Goal: Information Seeking & Learning: Learn about a topic

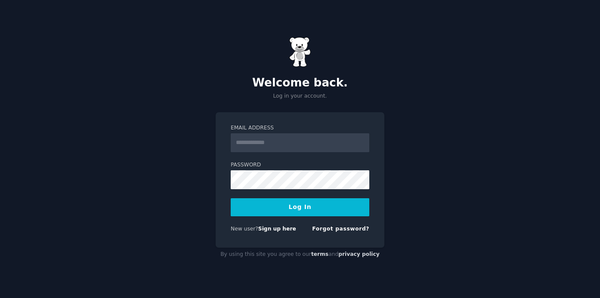
click at [249, 145] on input "Email Address" at bounding box center [300, 142] width 139 height 19
type input "**********"
click at [280, 226] on link "Sign up here" at bounding box center [277, 229] width 38 height 6
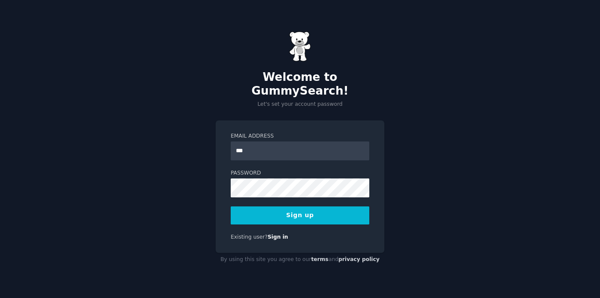
type input "**********"
click at [292, 209] on button "Sign up" at bounding box center [300, 216] width 139 height 18
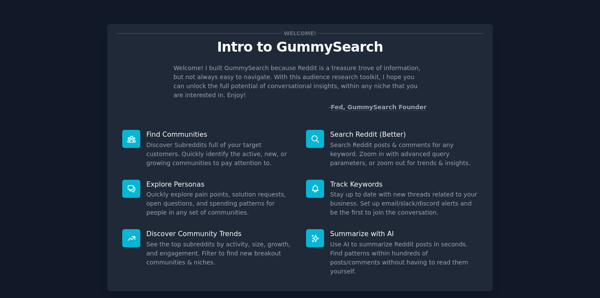
click at [132, 136] on icon at bounding box center [131, 139] width 8 height 6
click at [177, 130] on p "Find Communities" at bounding box center [220, 134] width 148 height 9
click at [476, 223] on div "Summarize with AI Use AI to summarize Reddit posts in seconds. Find patterns wi…" at bounding box center [392, 252] width 184 height 59
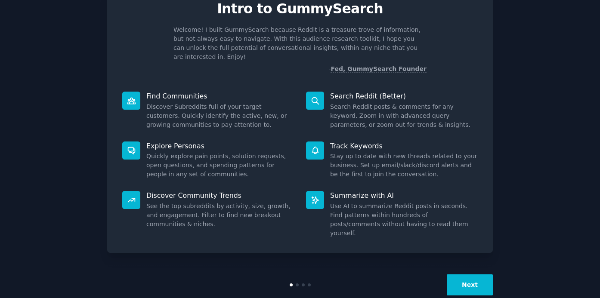
scroll to position [38, 0]
click at [470, 275] on button "Next" at bounding box center [470, 285] width 46 height 21
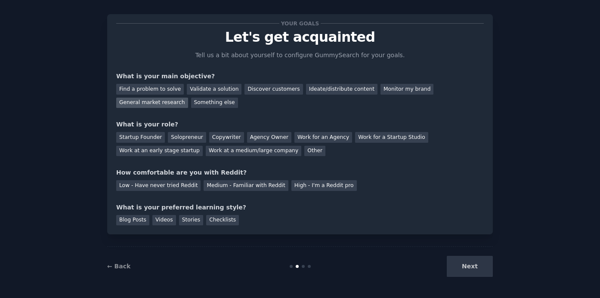
click at [166, 102] on div "General market research" at bounding box center [152, 103] width 72 height 11
click at [279, 89] on div "Discover customers" at bounding box center [273, 89] width 58 height 11
click at [164, 151] on div "Work at an early stage startup" at bounding box center [159, 151] width 87 height 11
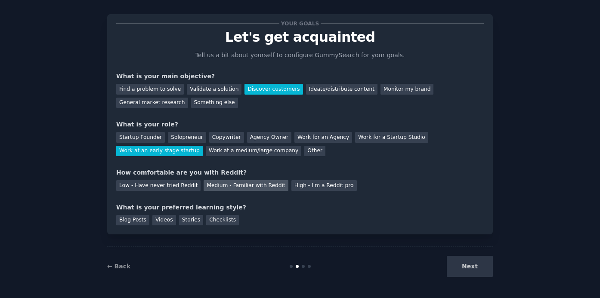
click at [260, 184] on div "Medium - Familiar with Reddit" at bounding box center [246, 185] width 84 height 11
click at [138, 221] on div "Blog Posts" at bounding box center [132, 220] width 33 height 11
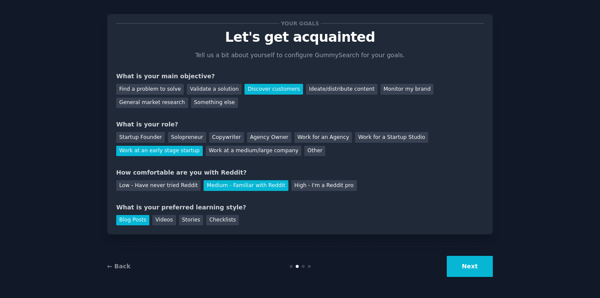
click at [470, 272] on button "Next" at bounding box center [470, 266] width 46 height 21
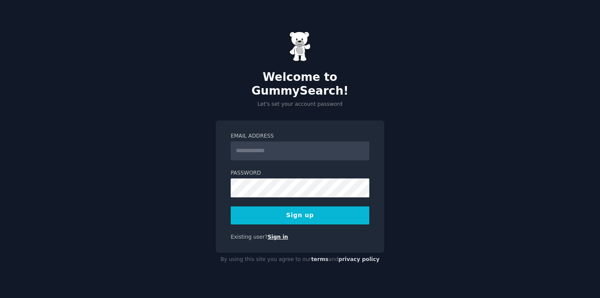
click at [278, 234] on link "Sign in" at bounding box center [278, 237] width 21 height 6
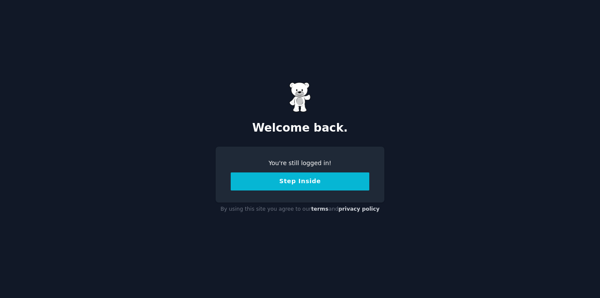
click at [325, 182] on button "Step Inside" at bounding box center [300, 182] width 139 height 18
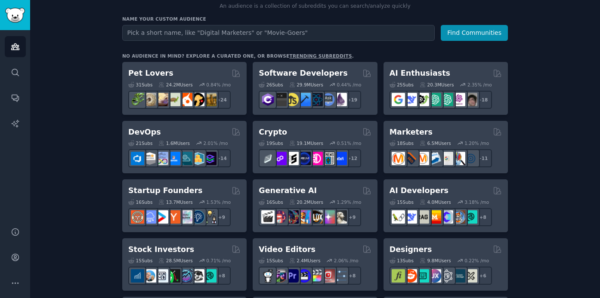
scroll to position [104, 0]
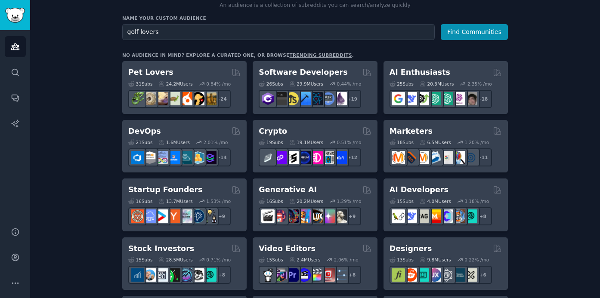
type input "golf lovers"
click at [441, 24] on button "Find Communities" at bounding box center [474, 32] width 67 height 16
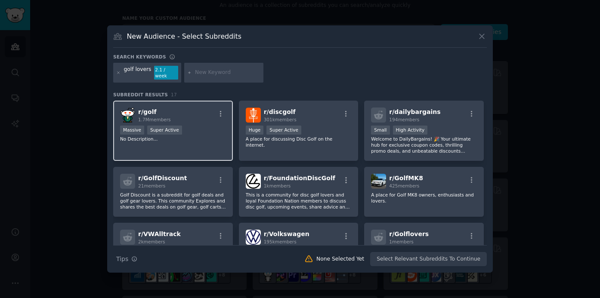
click at [152, 117] on span "1.7M members" at bounding box center [154, 119] width 33 height 5
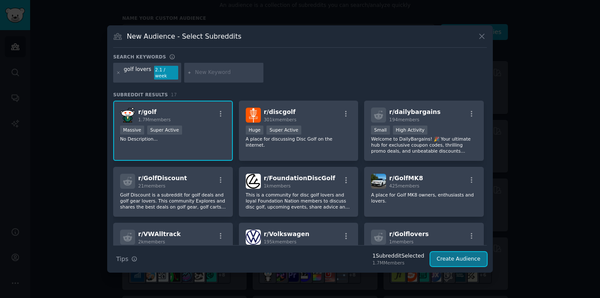
click at [470, 258] on button "Create Audience" at bounding box center [458, 259] width 57 height 15
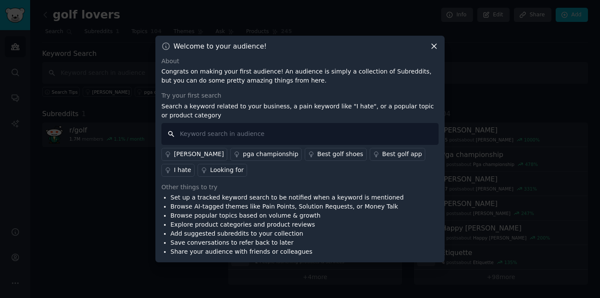
click at [192, 136] on input "text" at bounding box center [299, 134] width 277 height 22
type input "email"
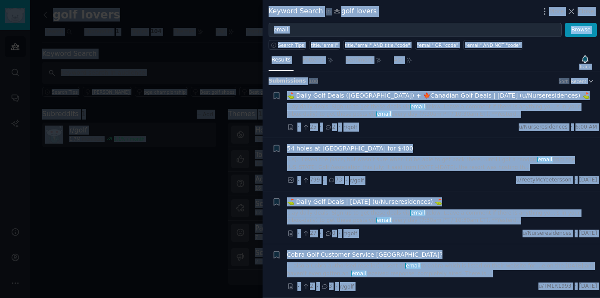
copy body "Audiences Search Conversations AI Reports Help Account More golf lovers Info Ed…"
click at [481, 144] on div "54 holes at Bandon Dunes for $400" at bounding box center [442, 148] width 310 height 9
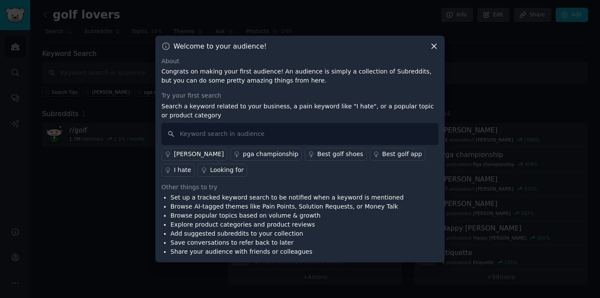
click at [434, 45] on icon at bounding box center [434, 46] width 9 height 9
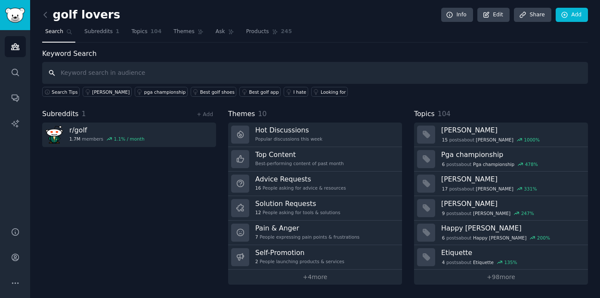
click at [93, 75] on input "text" at bounding box center [315, 73] width 546 height 22
type input "golf members"
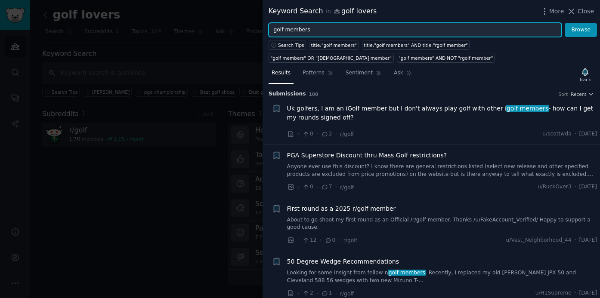
click at [323, 33] on input "golf members" at bounding box center [415, 30] width 293 height 15
type input "golf members, email"
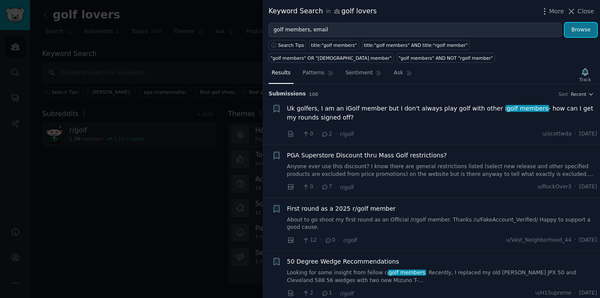
click at [582, 28] on button "Browse" at bounding box center [581, 30] width 32 height 15
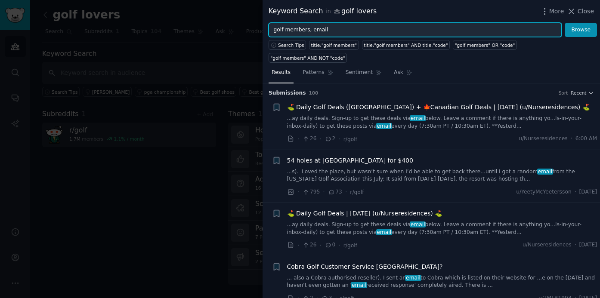
drag, startPoint x: 334, startPoint y: 30, endPoint x: 309, endPoint y: 30, distance: 25.0
click at [309, 30] on input "golf members, email" at bounding box center [415, 30] width 293 height 15
type input "golf members"
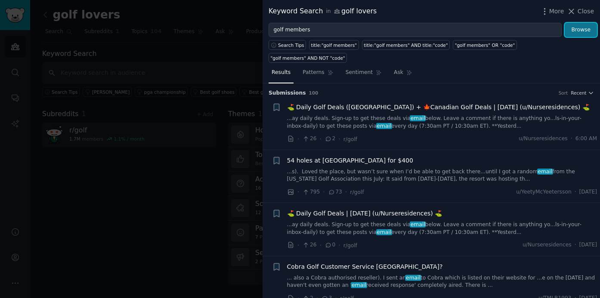
click at [574, 34] on button "Browse" at bounding box center [581, 30] width 32 height 15
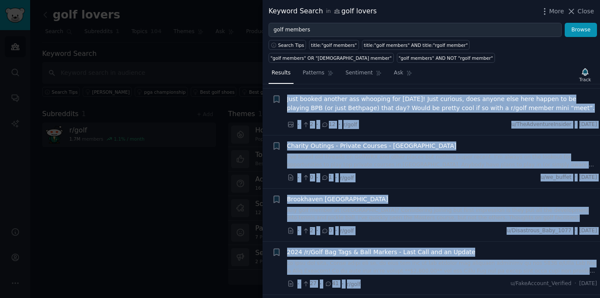
scroll to position [615, 0]
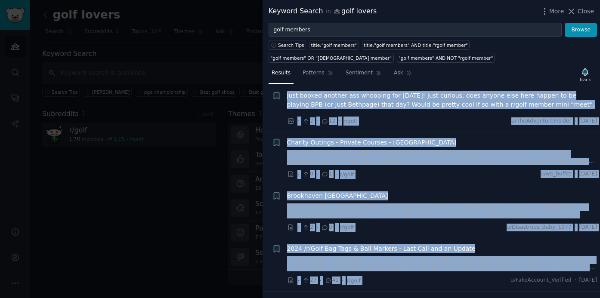
drag, startPoint x: 269, startPoint y: 103, endPoint x: 467, endPoint y: 281, distance: 265.7
copy ul "Uk golfers, I am an iGolf member but I don't always play golf with other i golf…"
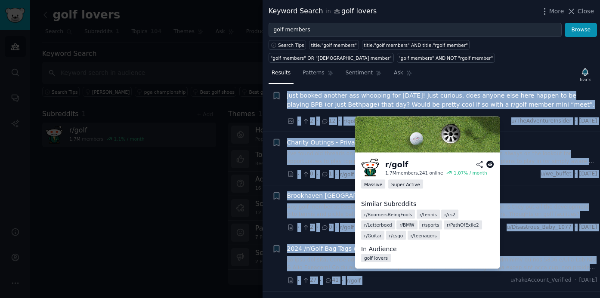
copy ul "Uk golfers, I am an iGolf member but I don't always play golf with other i golf…"
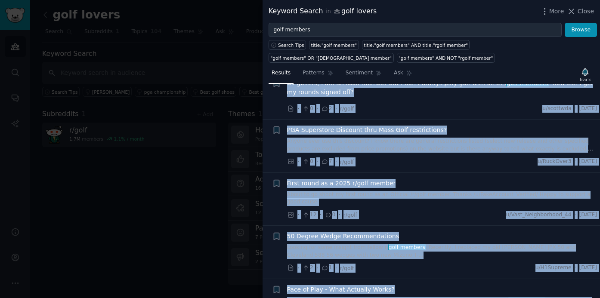
scroll to position [0, 0]
